Goal: Obtain resource: Download file/media

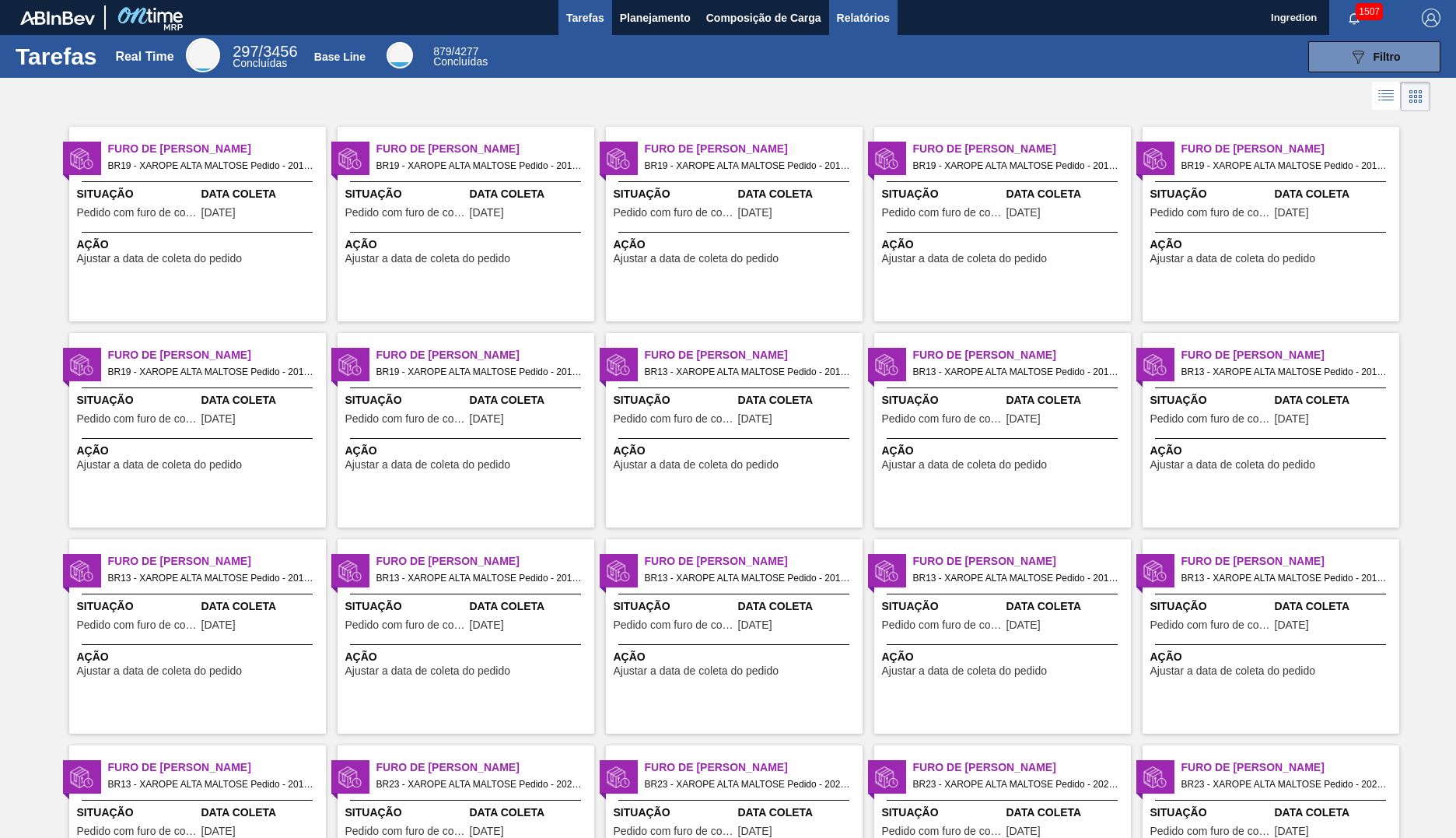
click at [862, 17] on span "Relatórios" at bounding box center [864, 18] width 53 height 19
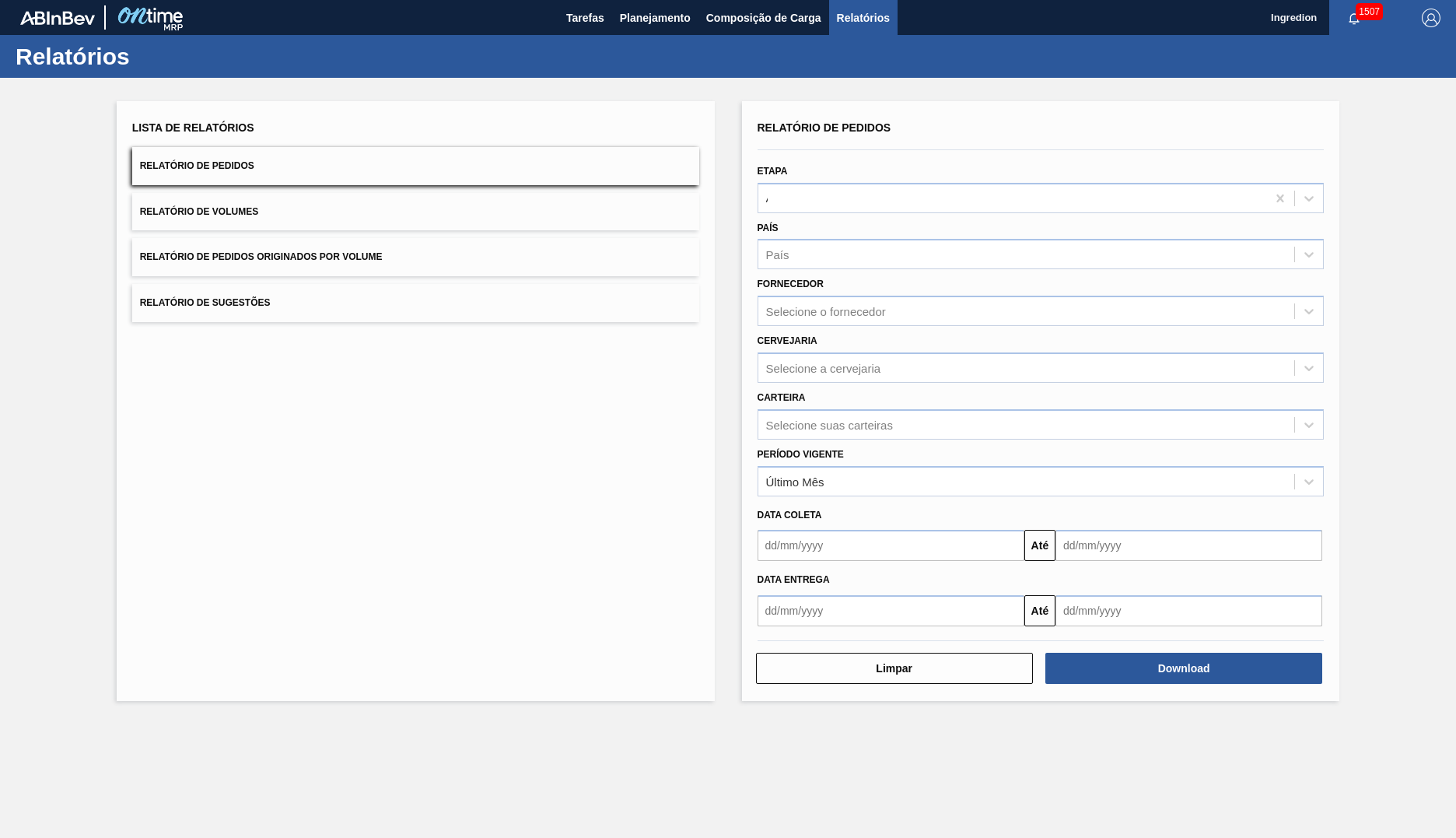
type input "Aguardando Faturamento"
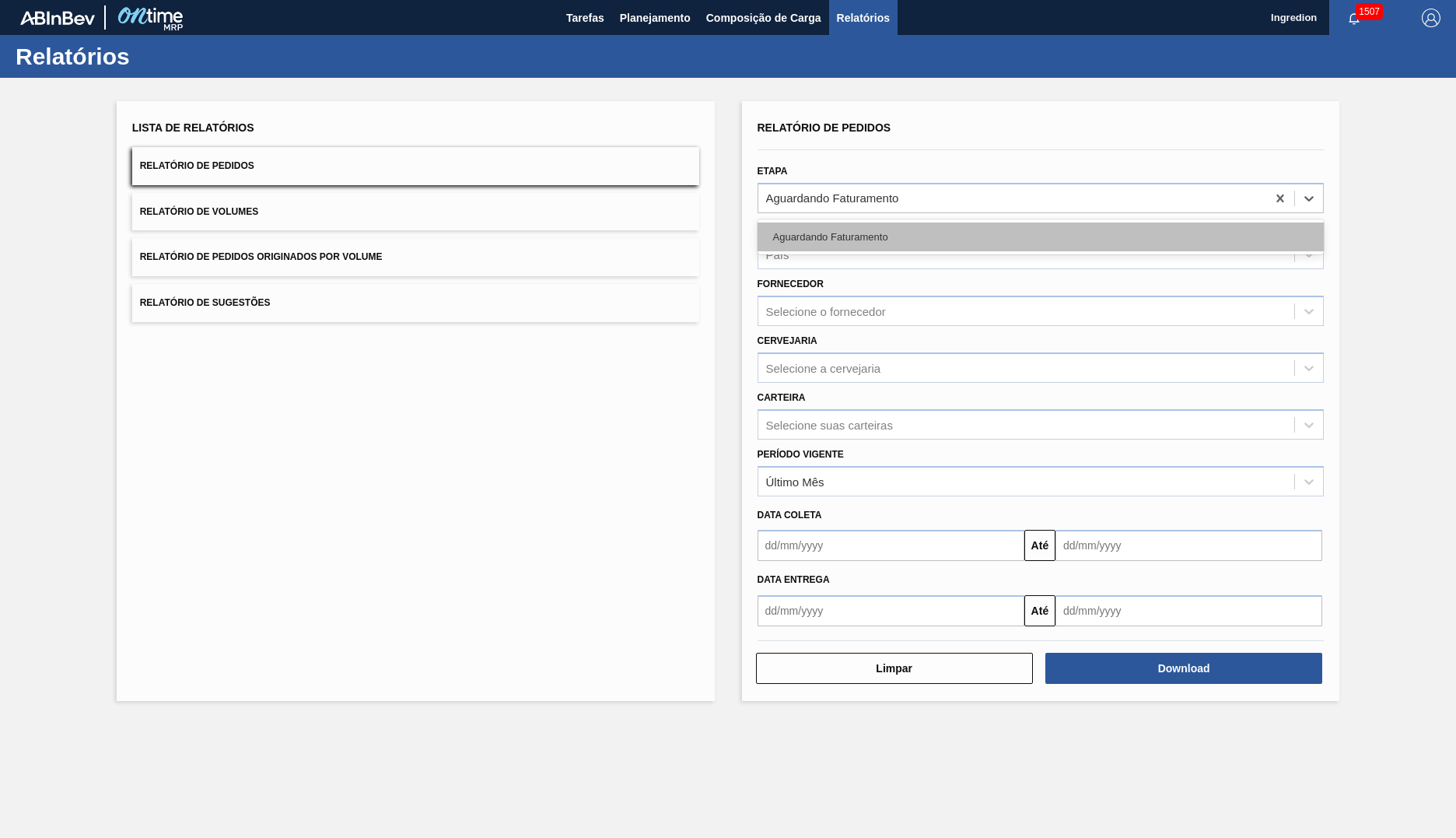
click at [1040, 237] on div "Aguardando Faturamento" at bounding box center [1041, 237] width 567 height 29
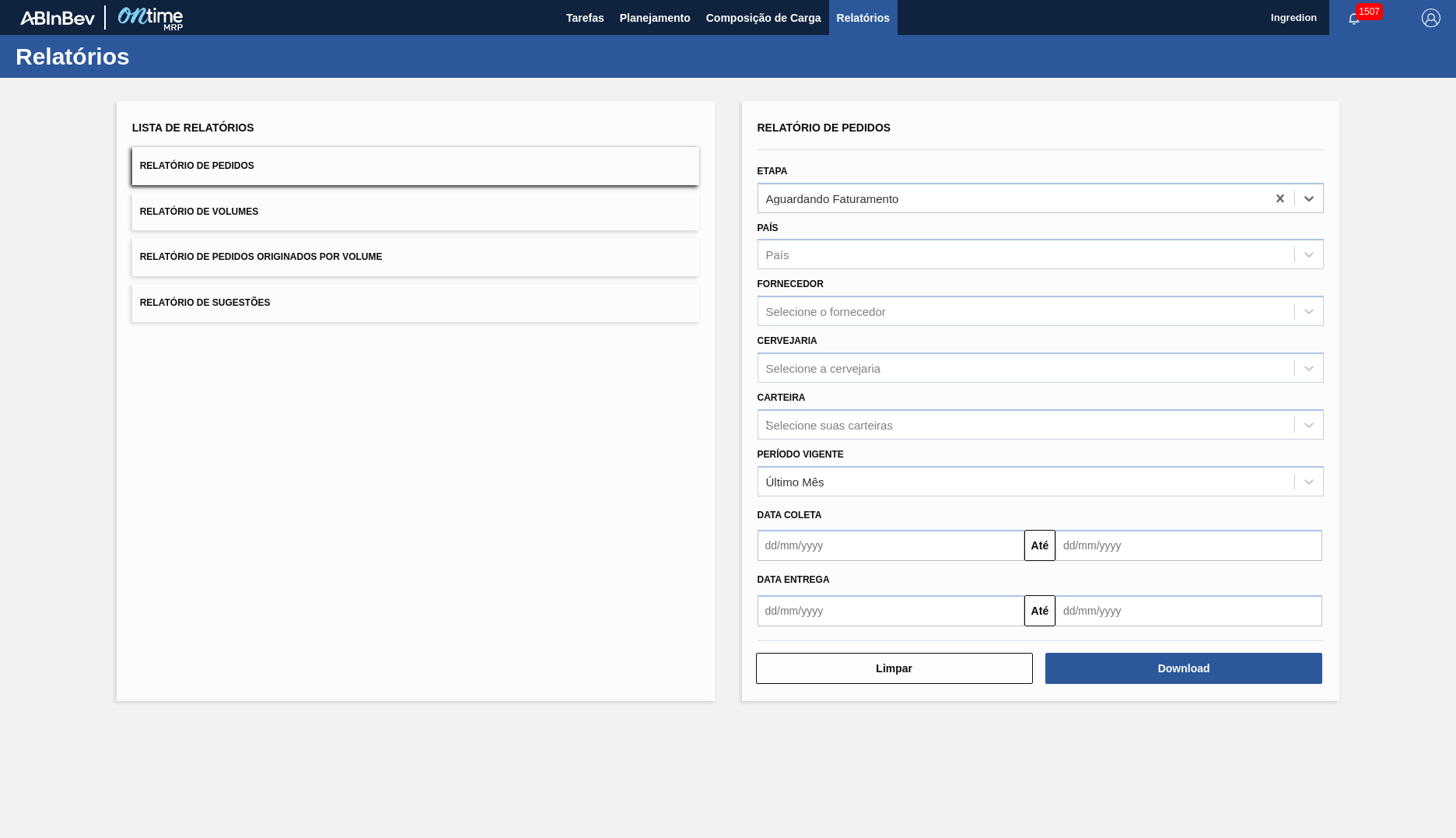
type input "Xarope"
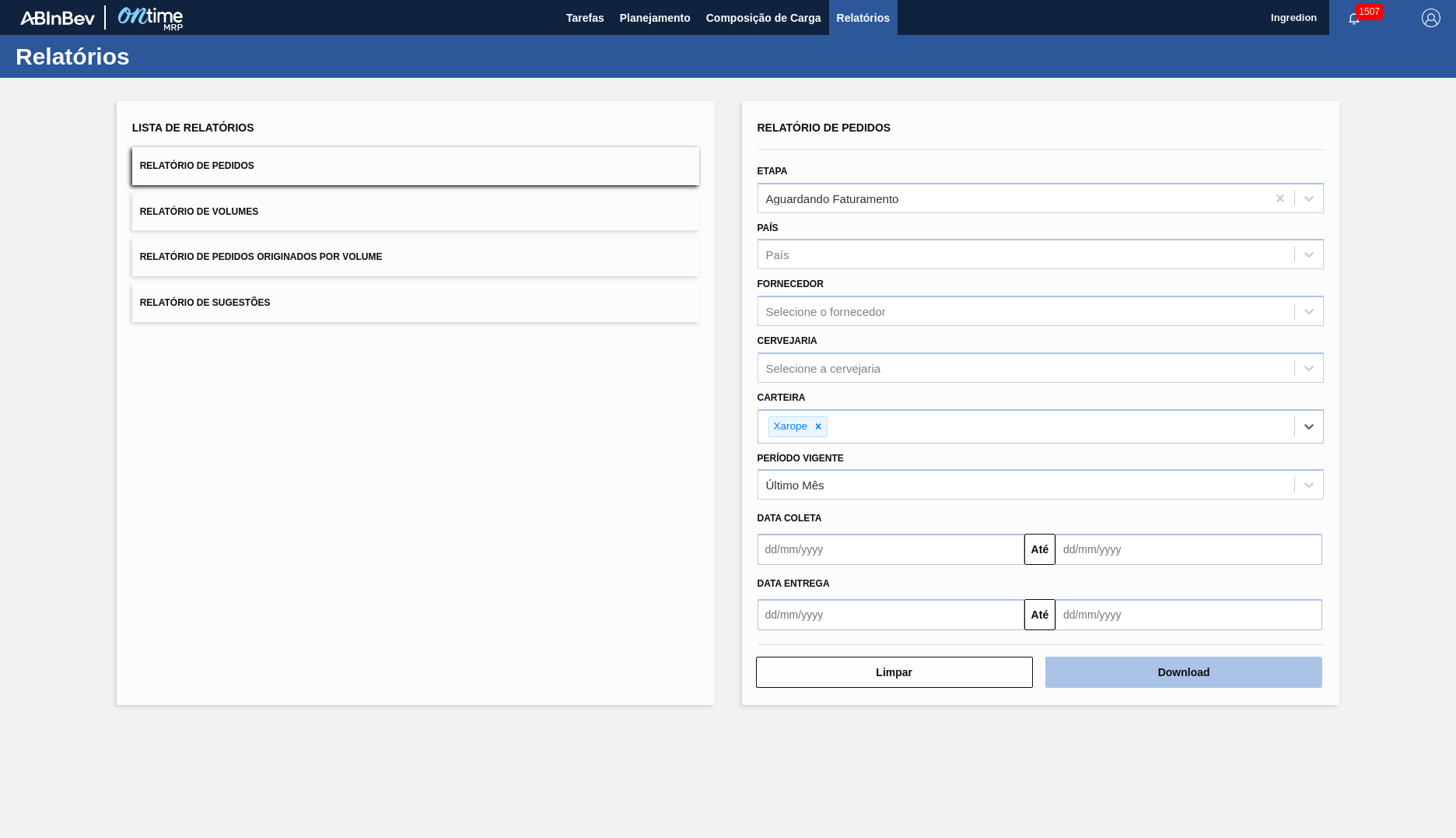
click at [1184, 672] on button "Download" at bounding box center [1184, 671] width 277 height 31
